Goal: Task Accomplishment & Management: Use online tool/utility

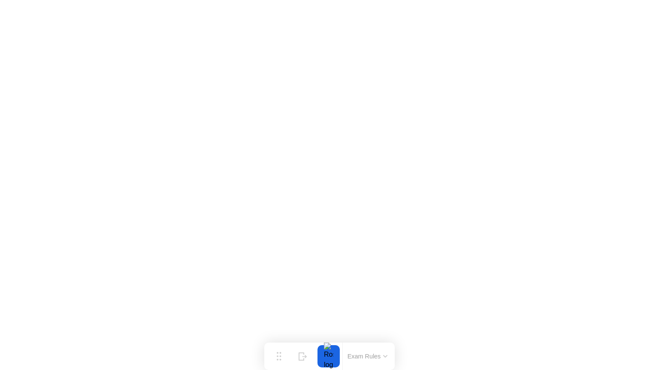
click at [356, 354] on button "Exam Rules" at bounding box center [367, 357] width 45 height 8
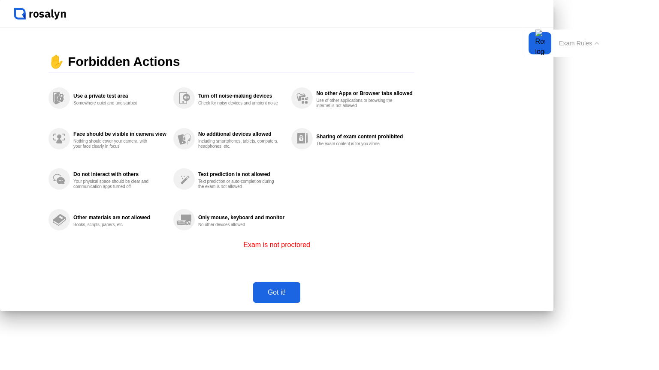
click at [298, 297] on div "Got it!" at bounding box center [277, 293] width 42 height 8
click at [556, 47] on button "Exam Rules" at bounding box center [578, 43] width 45 height 8
click div "Got it!"
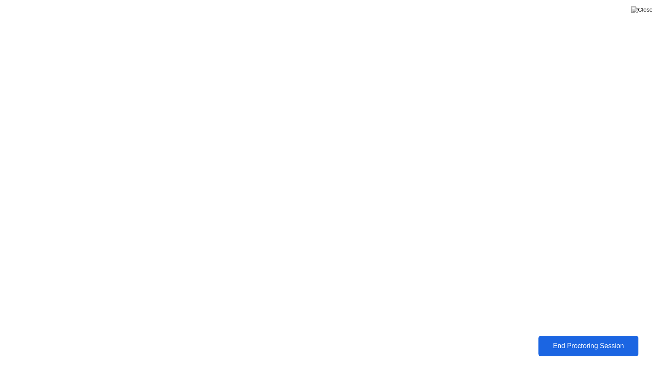
click at [595, 348] on div "End Proctoring Session" at bounding box center [588, 347] width 95 height 8
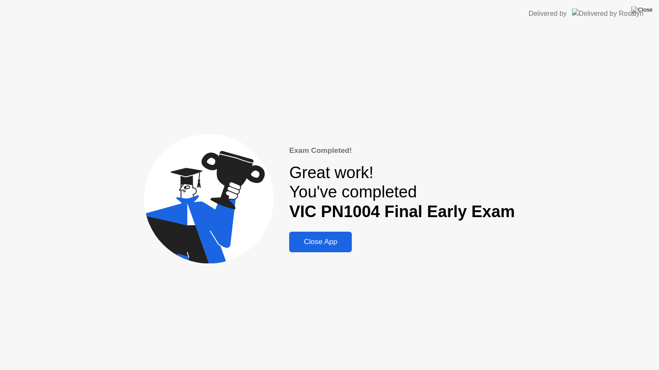
click at [319, 245] on div "Close App" at bounding box center [320, 242] width 57 height 9
